Goal: Leave review/rating

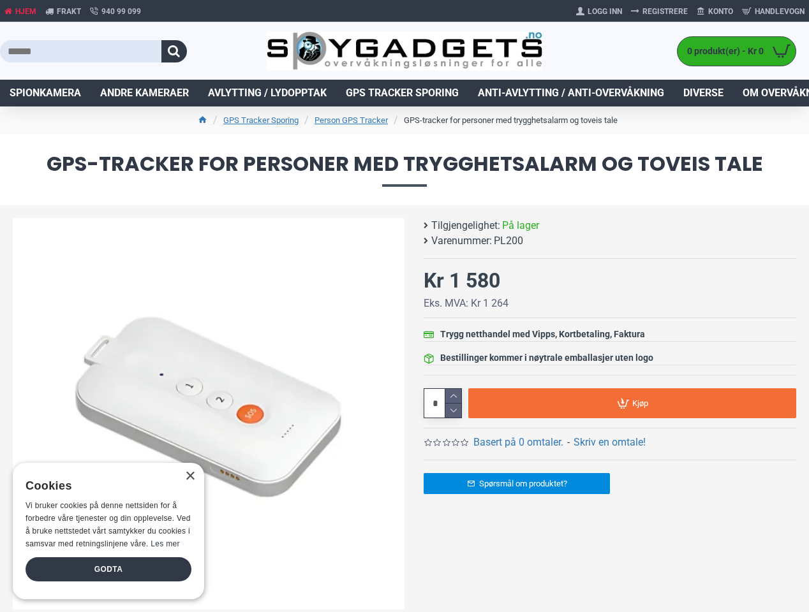
click at [174, 51] on button "button" at bounding box center [174, 51] width 26 height 22
click at [518, 443] on link "Basert på 0 omtaler." at bounding box center [518, 442] width 90 height 15
click at [0, 0] on form "Det finnes ingen omtaler for denne varen foreløpig. Skriv en omtale! Ditt navn …" at bounding box center [0, 0] width 0 height 0
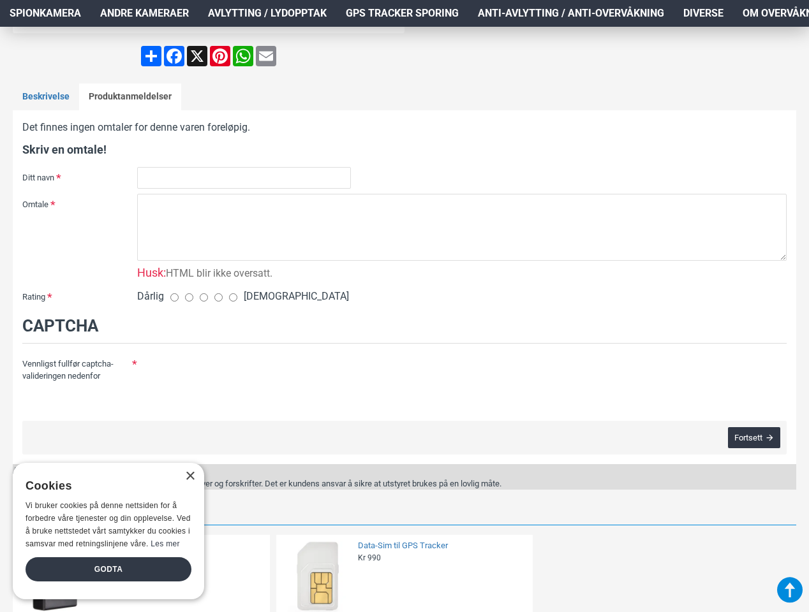
click at [453, 411] on form "Det finnes ingen omtaler for denne varen foreløpig. Skriv en omtale! Ditt navn …" at bounding box center [404, 287] width 764 height 335
click at [632, 403] on fieldset "Captcha Vennligst fullfør captcha-valideringen nedenfor" at bounding box center [404, 361] width 764 height 94
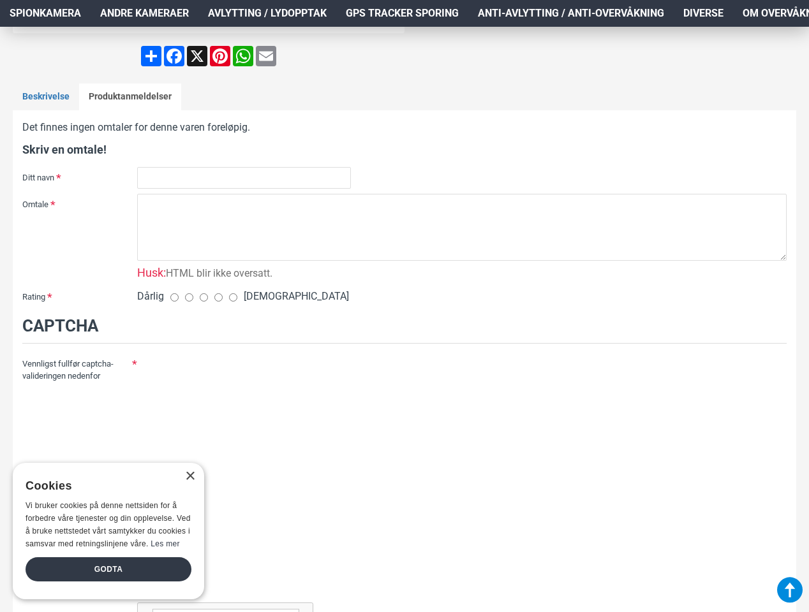
click at [189, 476] on div "×" at bounding box center [190, 477] width 10 height 10
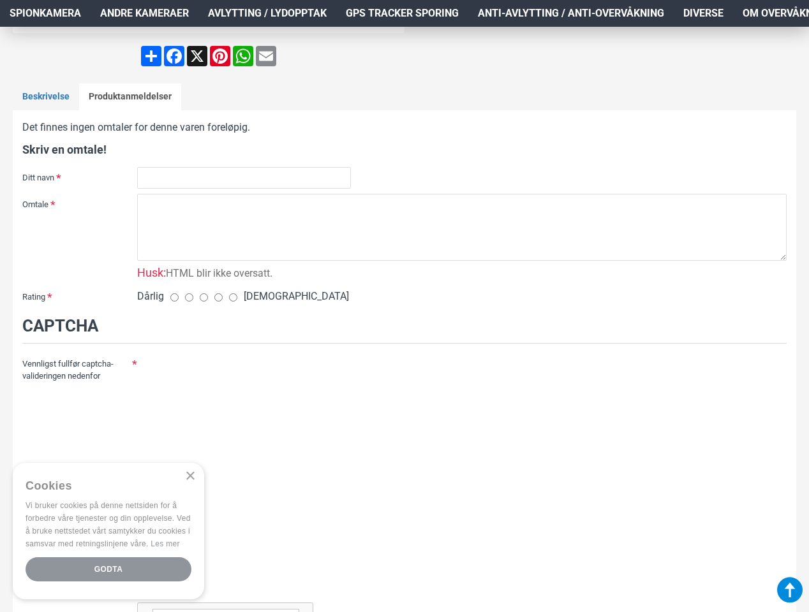
click at [108, 570] on div "Godta" at bounding box center [109, 569] width 166 height 24
